Goal: Information Seeking & Learning: Learn about a topic

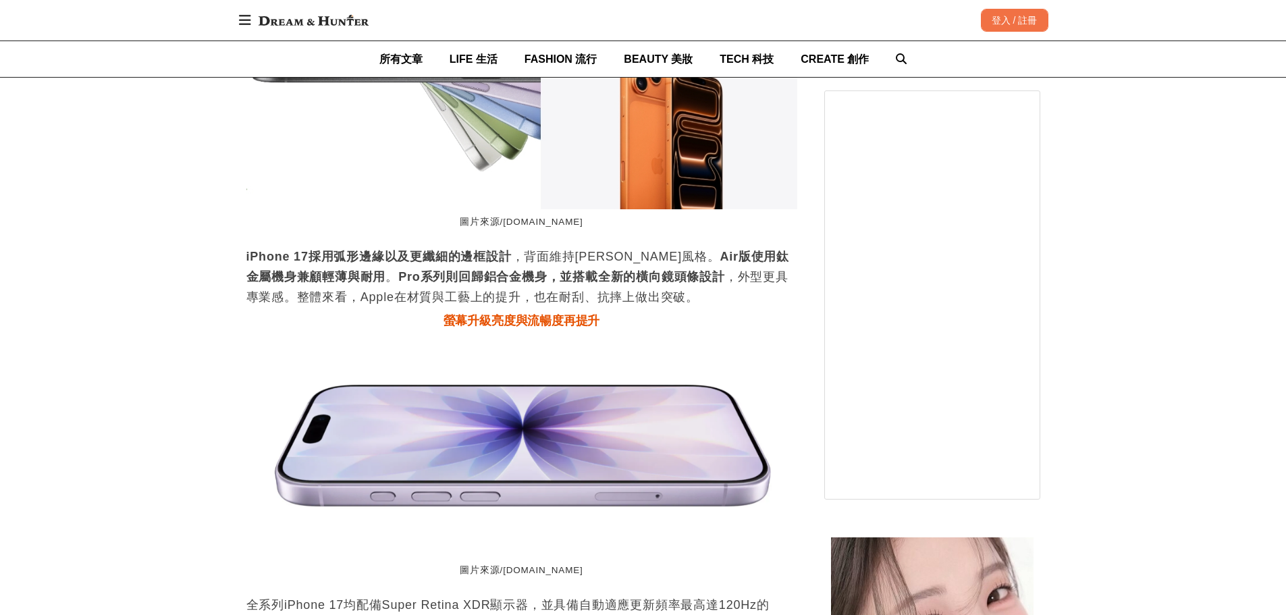
scroll to position [0, 1101]
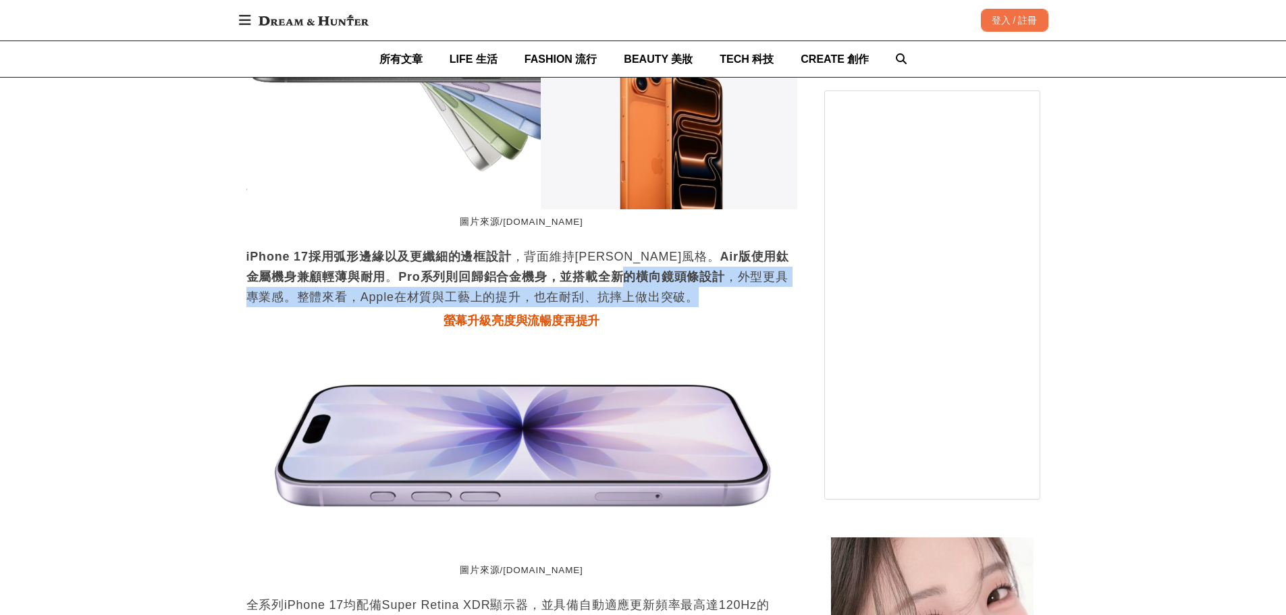
drag, startPoint x: 528, startPoint y: 267, endPoint x: 617, endPoint y: 273, distance: 88.7
click at [617, 273] on p "iPhone 17採用弧形邊緣以及更纖細的邊框設計 ，背面維持[PERSON_NAME]風格。 Air版使用鈦金屬機身兼顧輕薄與耐用 。 Pro系列則回歸鋁合…" at bounding box center [521, 276] width 551 height 61
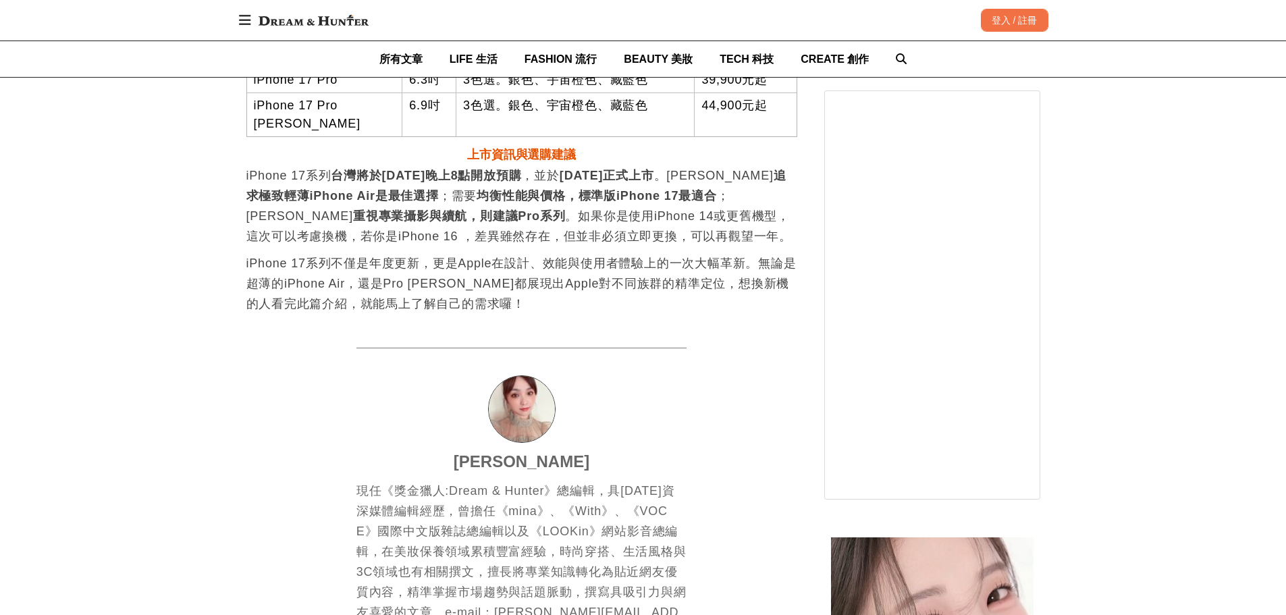
scroll to position [0, 0]
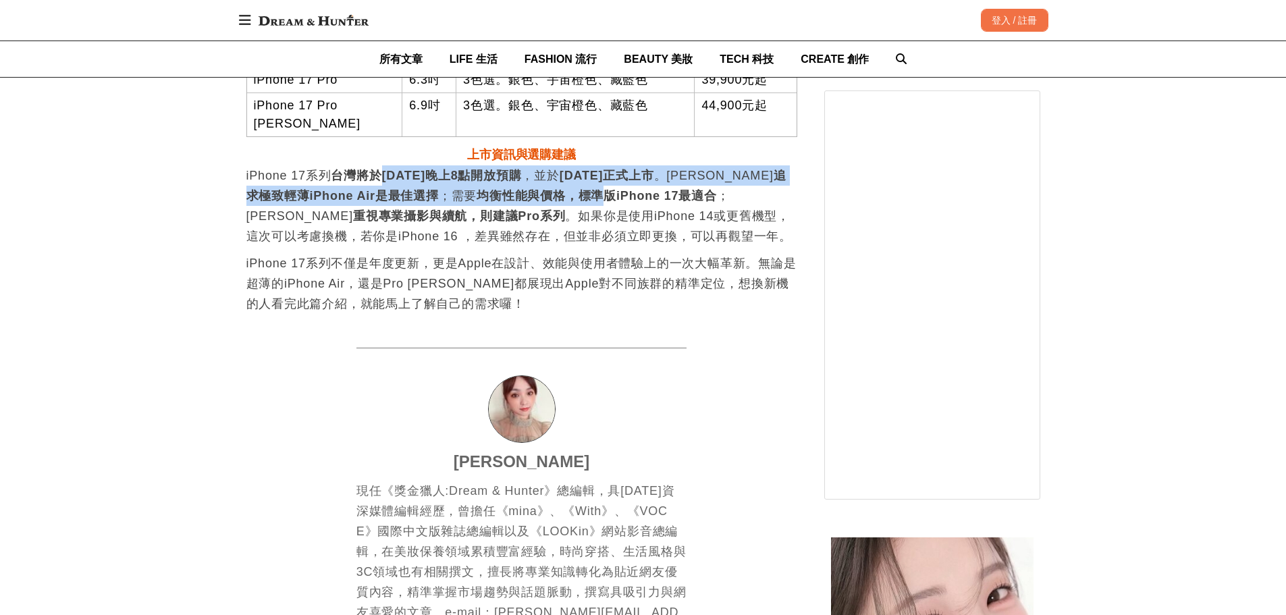
drag, startPoint x: 379, startPoint y: 159, endPoint x: 557, endPoint y: 181, distance: 179.5
click at [557, 181] on p "iPhone 17系列 台灣將於[DATE]晚上8點開放預購 ，並於 [DATE]正式上市 。若 追求極致輕薄iPhone Air是最佳選擇 ；需要 均衡性能…" at bounding box center [521, 205] width 551 height 81
click at [557, 189] on strong "均衡性能與價格，標準版iPhone 17最適合" at bounding box center [596, 195] width 240 height 13
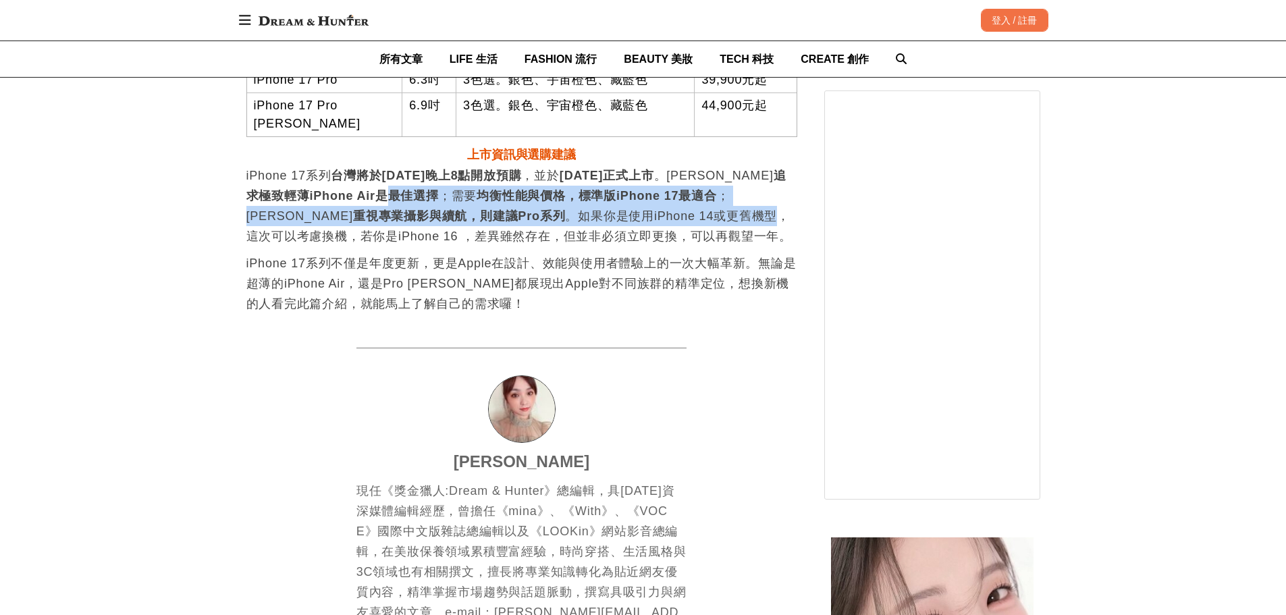
drag, startPoint x: 350, startPoint y: 180, endPoint x: 584, endPoint y: 202, distance: 234.6
click at [584, 202] on p "iPhone 17系列 台灣將於[DATE]晚上8點開放預購 ，並於 [DATE]正式上市 。若 追求極致輕薄iPhone Air是最佳選擇 ；需要 均衡性能…" at bounding box center [521, 205] width 551 height 81
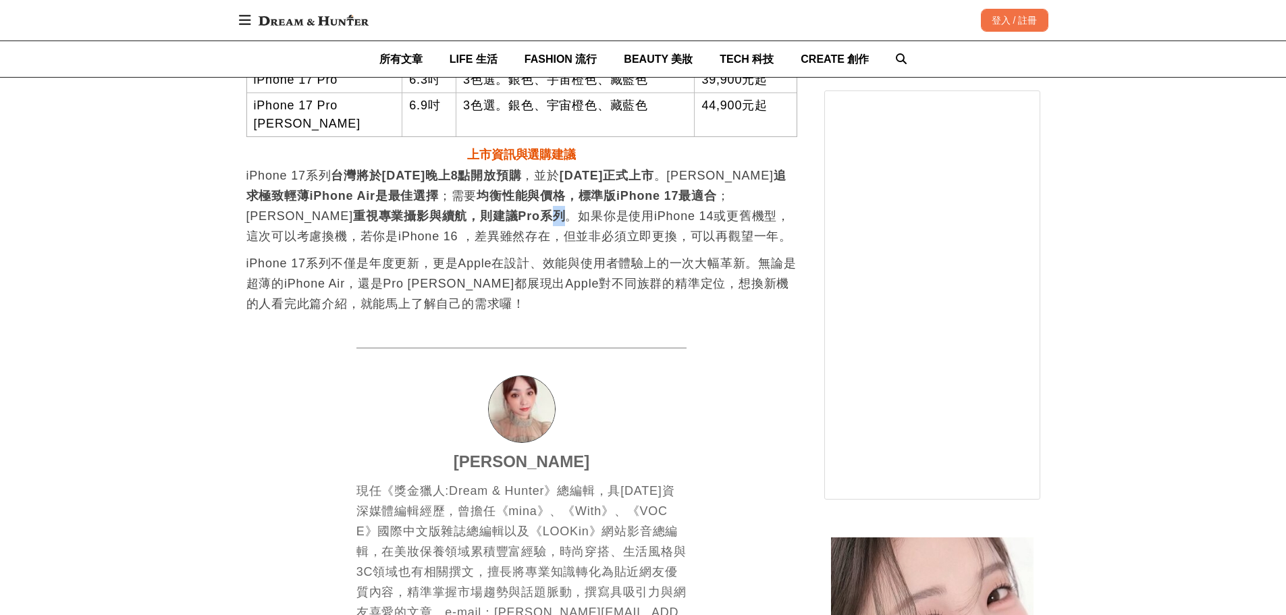
drag, startPoint x: 349, startPoint y: 196, endPoint x: 373, endPoint y: 205, distance: 25.8
click at [373, 205] on p "iPhone 17系列 台灣將於[DATE]晚上8點開放預購 ，並於 [DATE]正式上市 。若 追求極致輕薄iPhone Air是最佳選擇 ；需要 均衡性能…" at bounding box center [521, 205] width 551 height 81
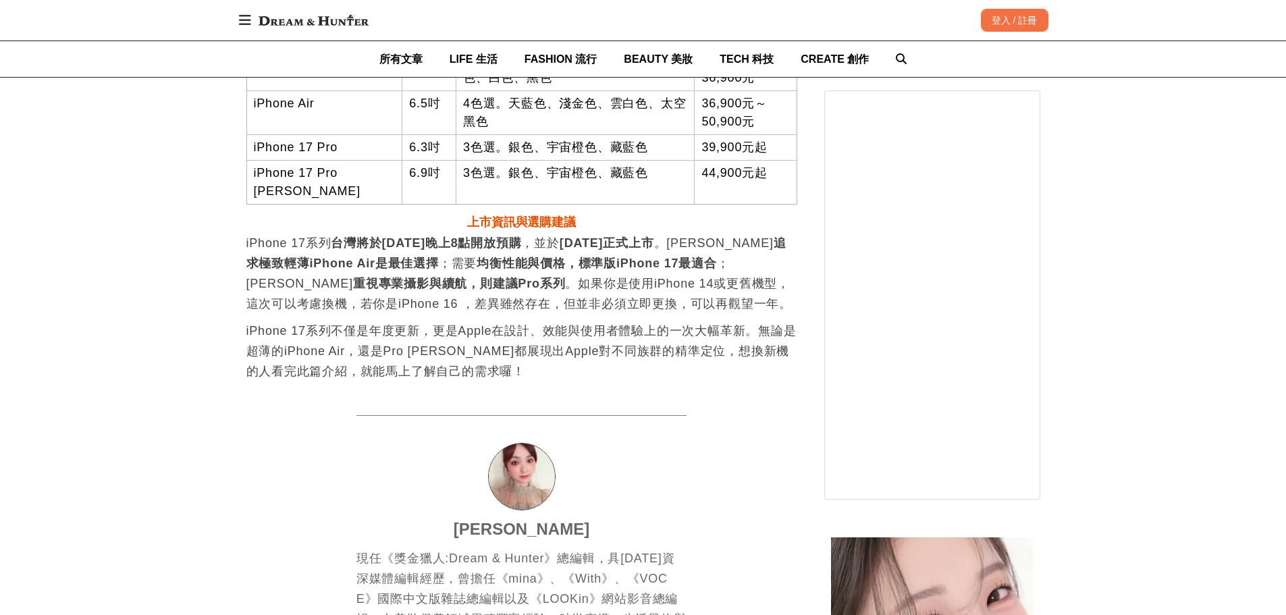
scroll to position [4049, 0]
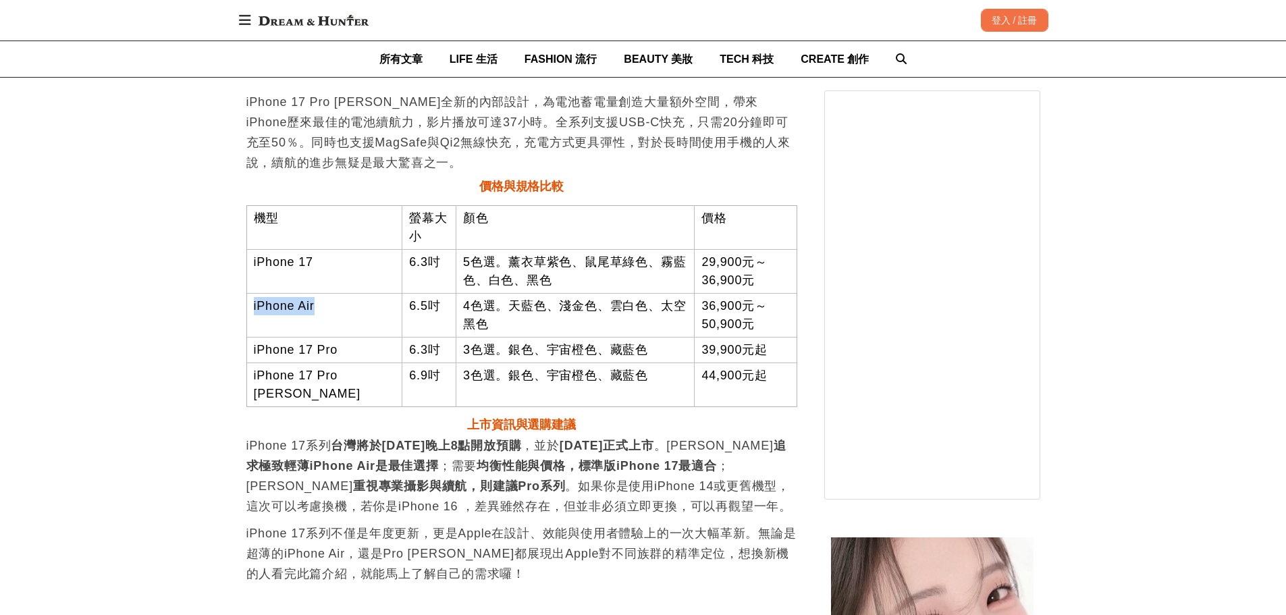
drag, startPoint x: 254, startPoint y: 298, endPoint x: 316, endPoint y: 293, distance: 62.3
click at [316, 293] on td "iPhone Air" at bounding box center [324, 315] width 156 height 44
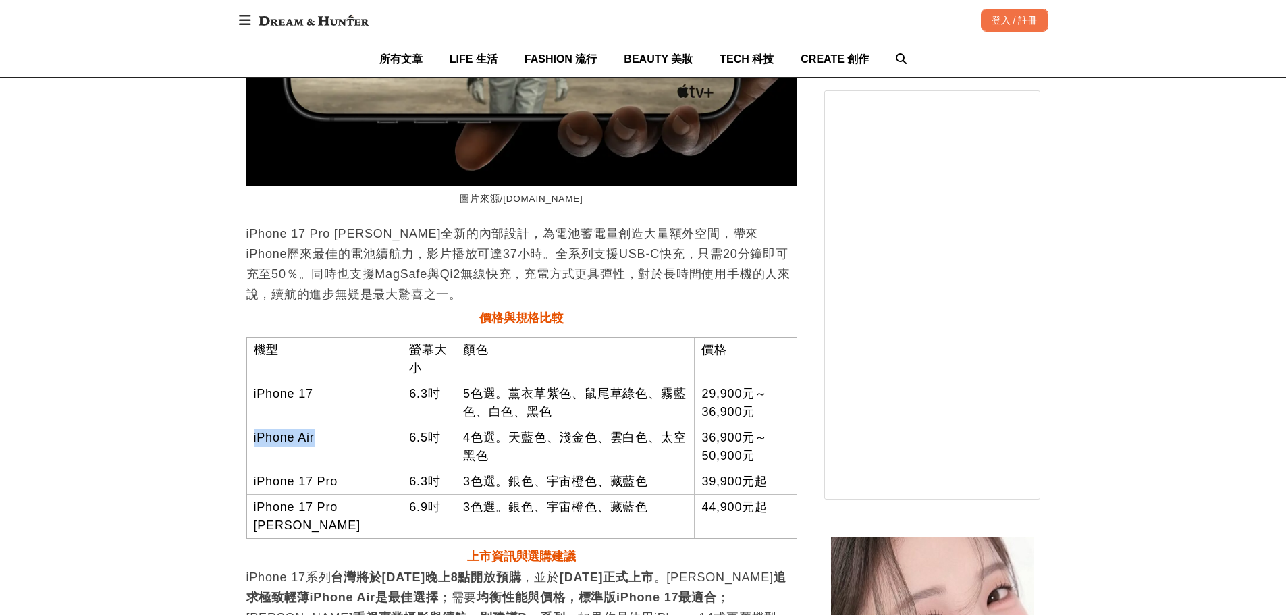
scroll to position [3914, 0]
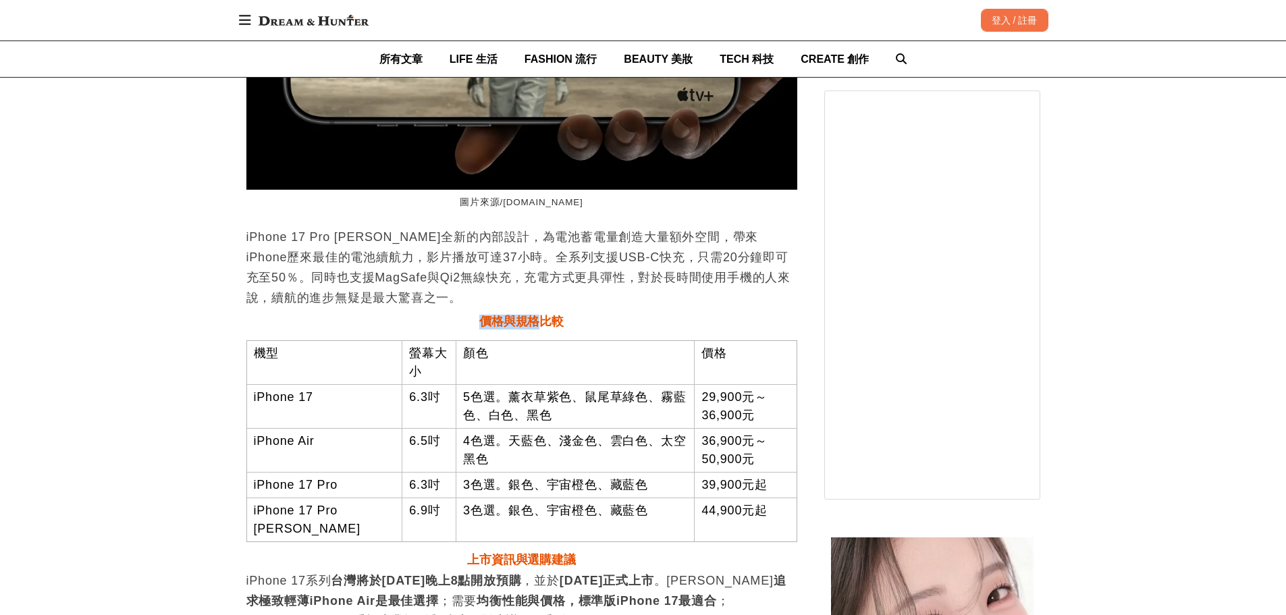
drag, startPoint x: 543, startPoint y: 300, endPoint x: 452, endPoint y: 300, distance: 91.1
click at [453, 314] on h3 "價格與規格比較" at bounding box center [521, 321] width 551 height 15
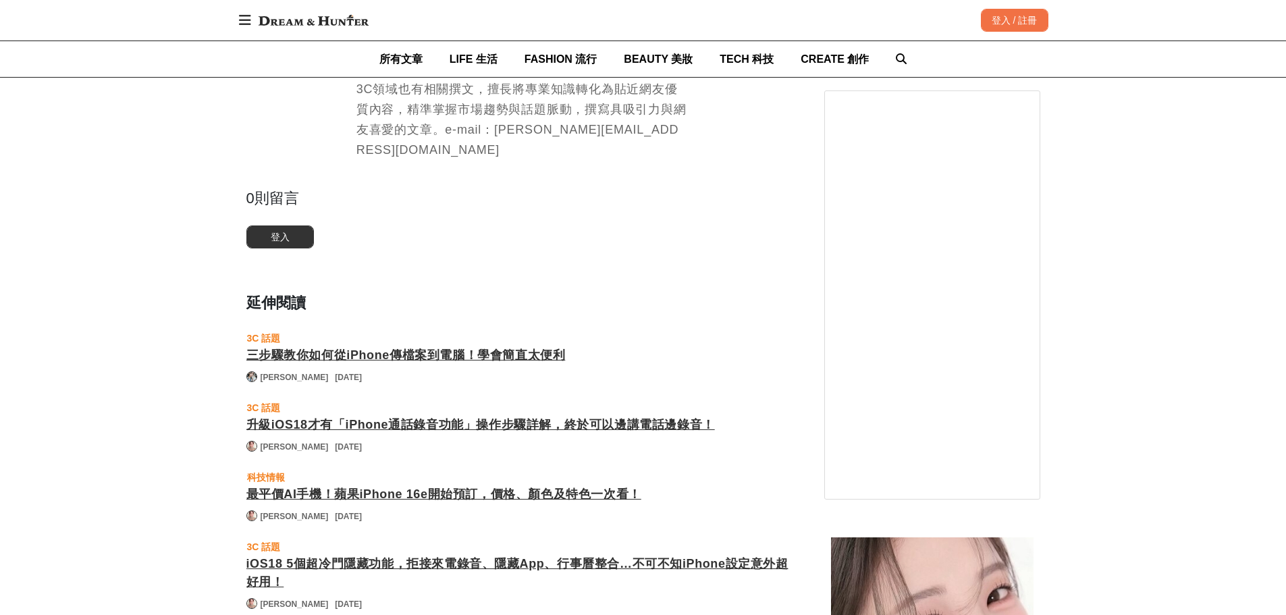
scroll to position [4994, 0]
